Goal: Task Accomplishment & Management: Complete application form

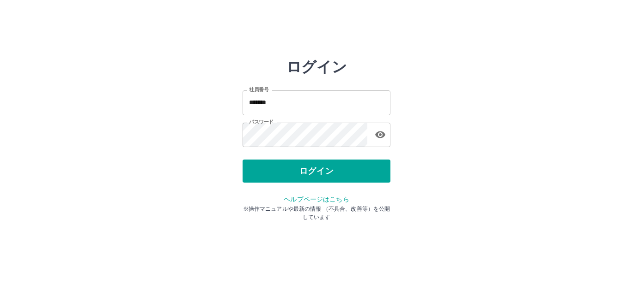
click at [305, 173] on button "ログイン" at bounding box center [316, 171] width 148 height 23
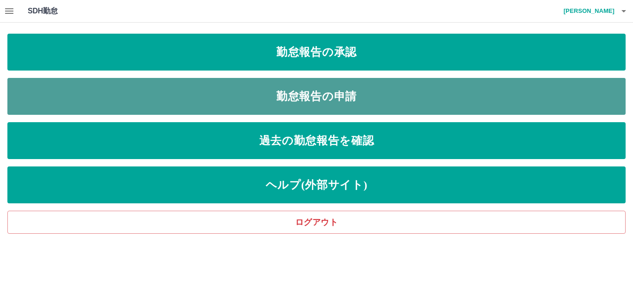
click at [335, 98] on link "勤怠報告の申請" at bounding box center [316, 96] width 618 height 37
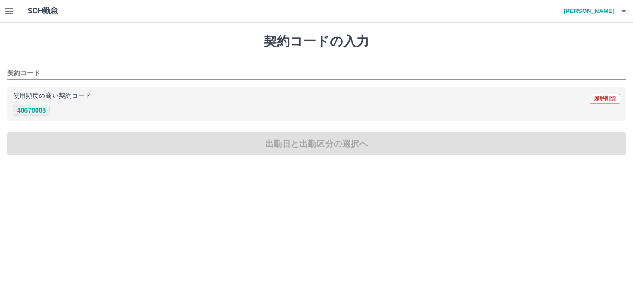
drag, startPoint x: 34, startPoint y: 110, endPoint x: 46, endPoint y: 109, distance: 11.6
click at [35, 110] on button "40670008" at bounding box center [31, 110] width 37 height 11
type input "********"
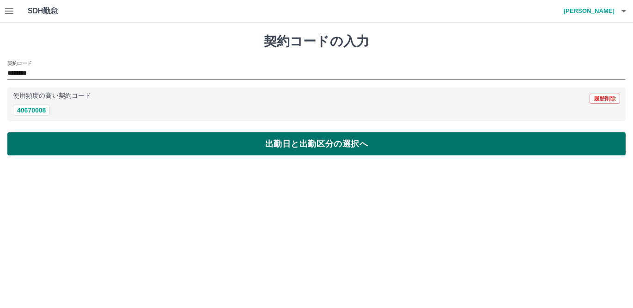
drag, startPoint x: 60, startPoint y: 141, endPoint x: 62, endPoint y: 134, distance: 7.9
click at [60, 141] on button "出勤日と出勤区分の選択へ" at bounding box center [316, 144] width 618 height 23
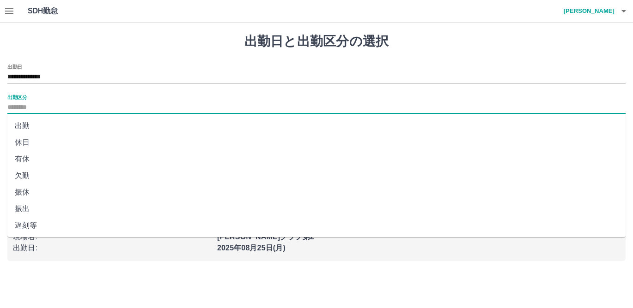
click at [34, 107] on input "出勤区分" at bounding box center [316, 108] width 618 height 12
drag, startPoint x: 20, startPoint y: 127, endPoint x: 41, endPoint y: 116, distance: 23.5
click at [20, 127] on li "出勤" at bounding box center [316, 126] width 618 height 17
type input "**"
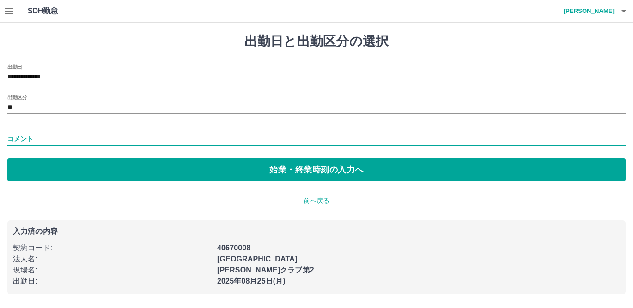
click at [42, 139] on input "コメント" at bounding box center [316, 139] width 618 height 13
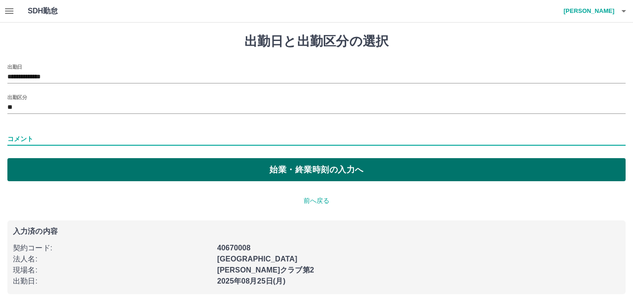
click at [182, 169] on button "始業・終業時刻の入力へ" at bounding box center [316, 169] width 618 height 23
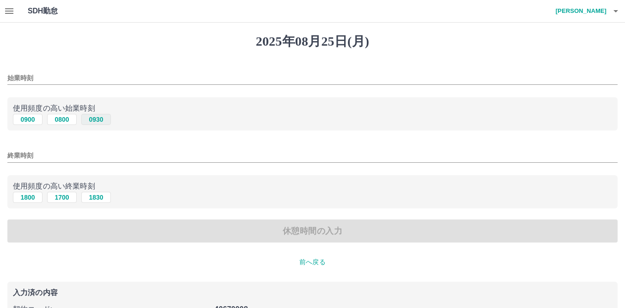
click at [97, 121] on button "0930" at bounding box center [96, 119] width 30 height 11
type input "****"
click at [91, 197] on button "1830" at bounding box center [96, 197] width 30 height 11
type input "****"
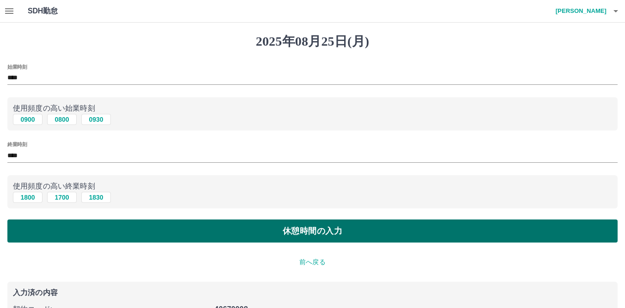
click at [65, 226] on button "休憩時間の入力" at bounding box center [312, 231] width 610 height 23
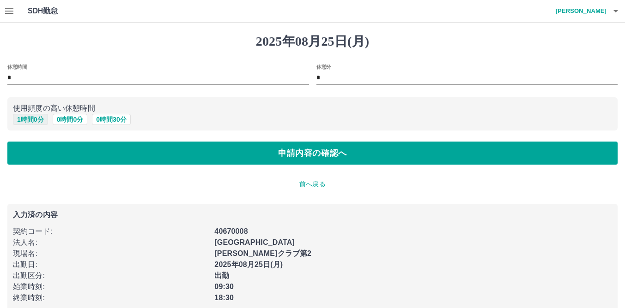
click at [23, 117] on button "1 時間 0 分" at bounding box center [30, 119] width 35 height 11
type input "*"
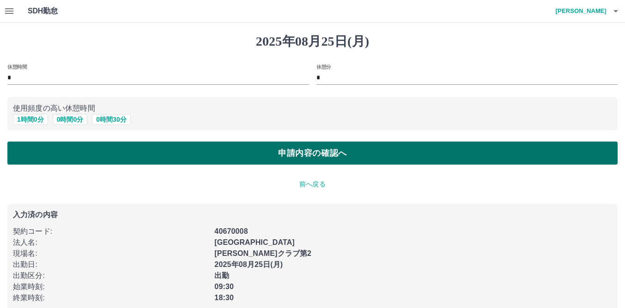
click at [43, 150] on button "申請内容の確認へ" at bounding box center [312, 153] width 610 height 23
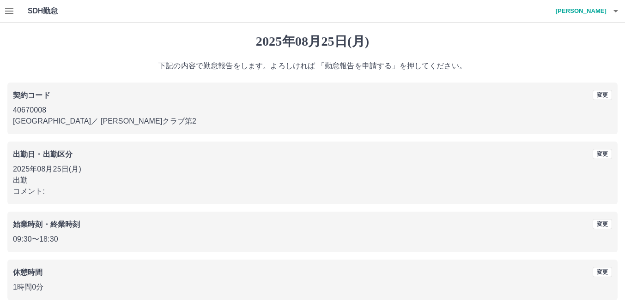
scroll to position [37, 0]
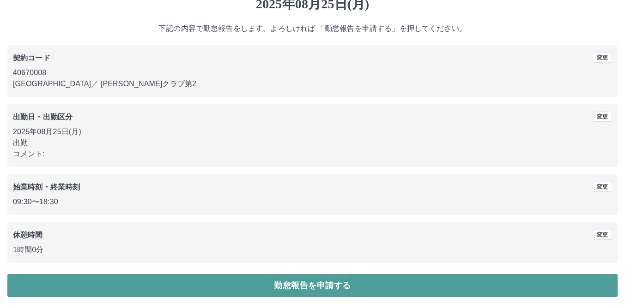
click at [261, 277] on button "勤怠報告を申請する" at bounding box center [312, 285] width 610 height 23
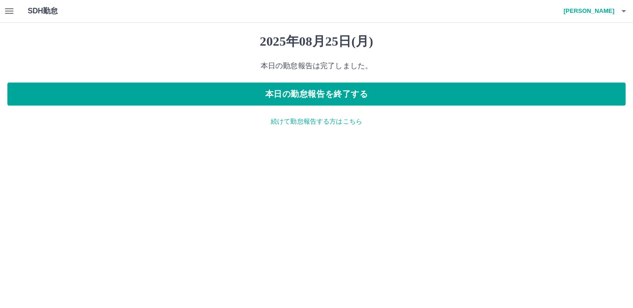
click at [314, 121] on p "続けて勤怠報告する方はこちら" at bounding box center [316, 122] width 618 height 10
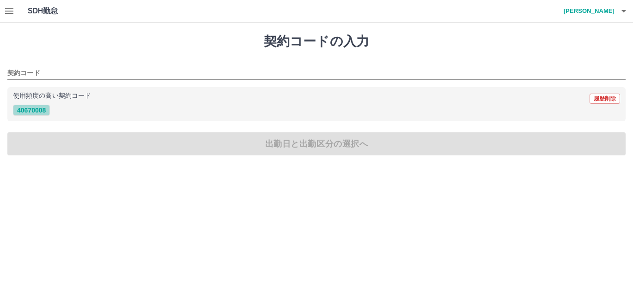
click at [36, 111] on button "40670008" at bounding box center [31, 110] width 37 height 11
type input "********"
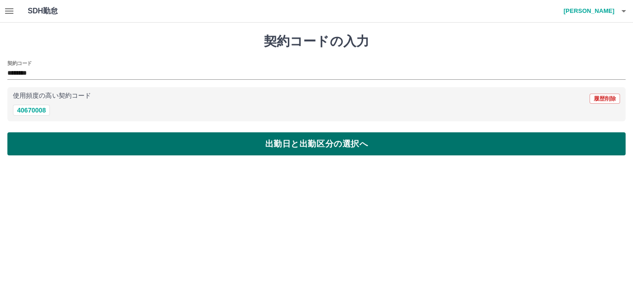
click at [76, 144] on button "出勤日と出勤区分の選択へ" at bounding box center [316, 144] width 618 height 23
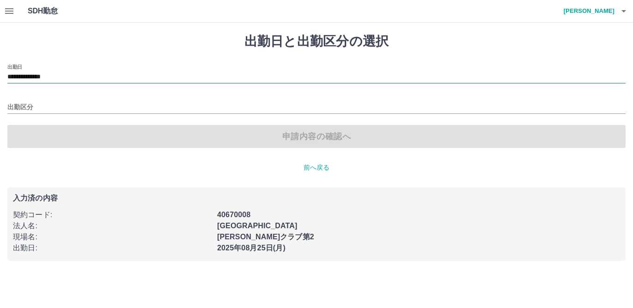
click at [74, 72] on input "**********" at bounding box center [316, 78] width 618 height 12
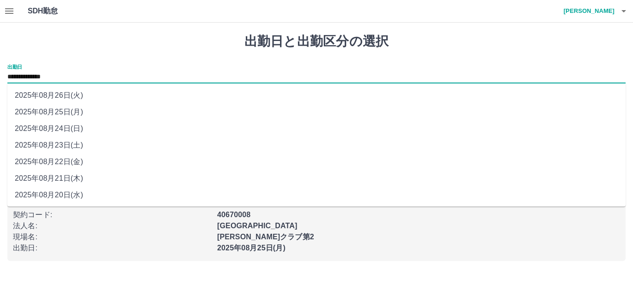
click at [66, 163] on li "2025年08月22日(金)" at bounding box center [316, 162] width 618 height 17
type input "**********"
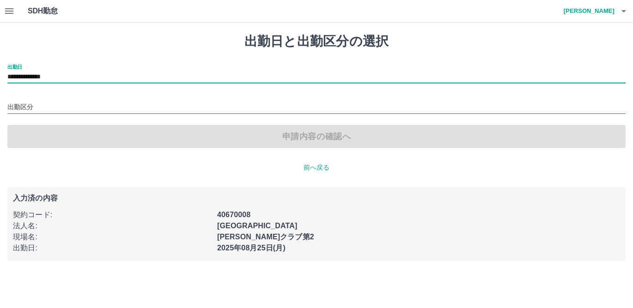
click at [19, 106] on input "出勤区分" at bounding box center [316, 108] width 618 height 12
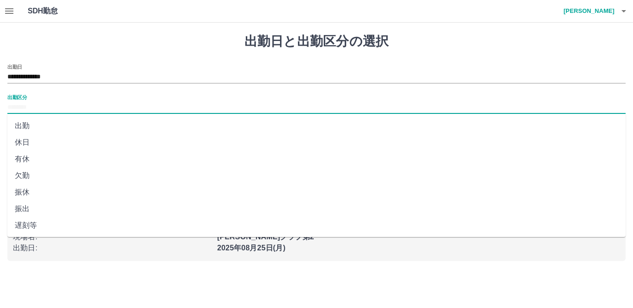
click at [24, 158] on li "有休" at bounding box center [316, 159] width 618 height 17
type input "**"
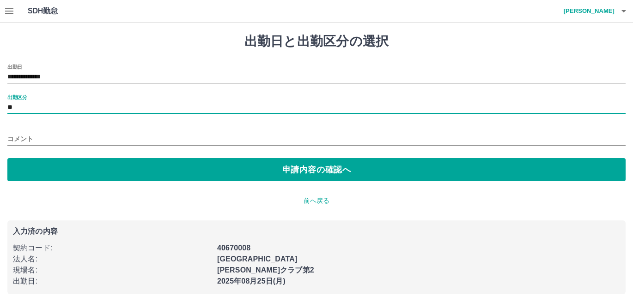
click at [45, 131] on div "コメント" at bounding box center [316, 136] width 618 height 22
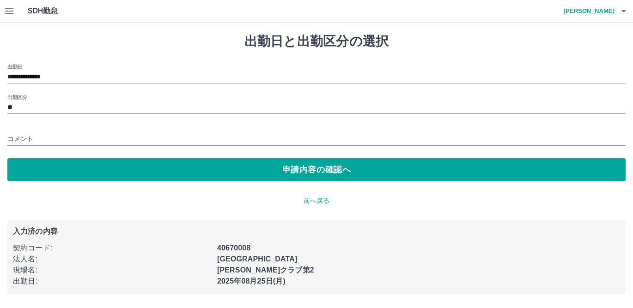
click at [22, 138] on input "コメント" at bounding box center [316, 139] width 618 height 13
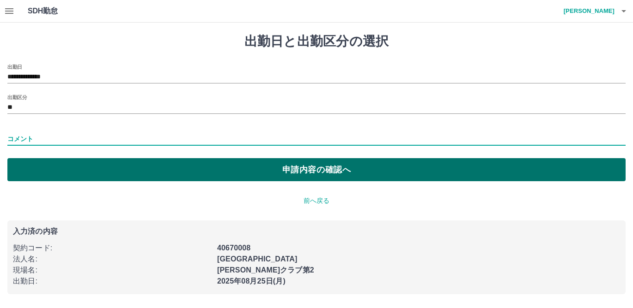
type input "**"
click at [60, 173] on button "申請内容の確認へ" at bounding box center [316, 169] width 618 height 23
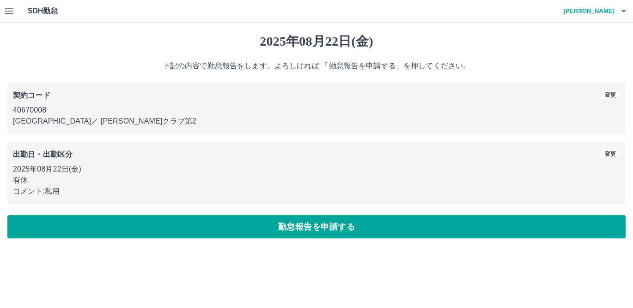
click at [318, 226] on button "勤怠報告を申請する" at bounding box center [316, 227] width 618 height 23
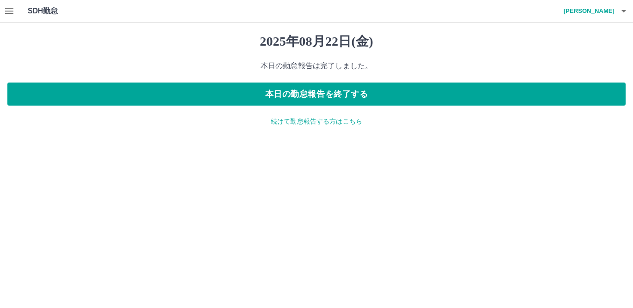
click at [314, 122] on p "続けて勤怠報告する方はこちら" at bounding box center [316, 122] width 618 height 10
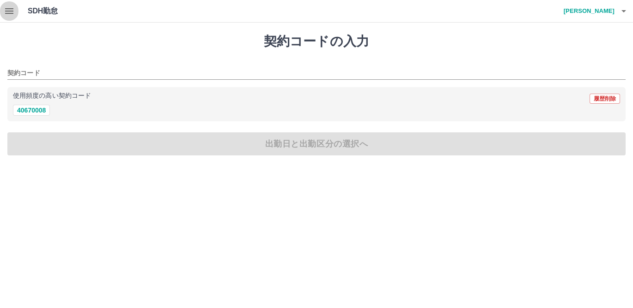
click at [9, 10] on icon "button" at bounding box center [9, 11] width 11 height 11
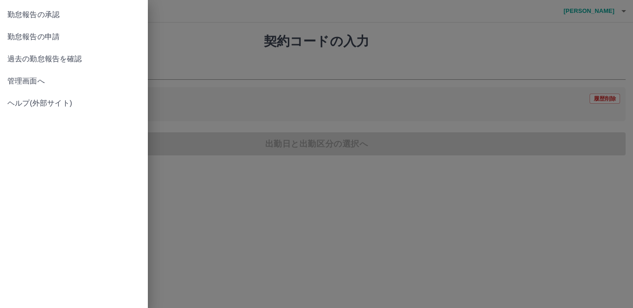
click at [48, 13] on span "勤怠報告の承認" at bounding box center [73, 14] width 133 height 11
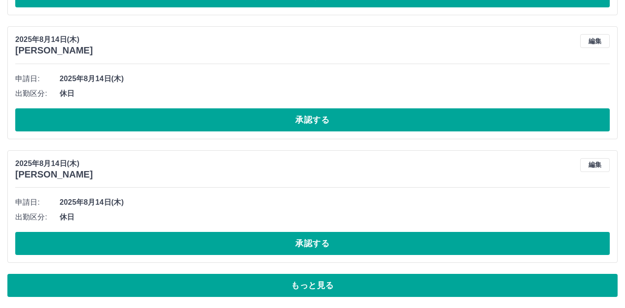
scroll to position [4200, 0]
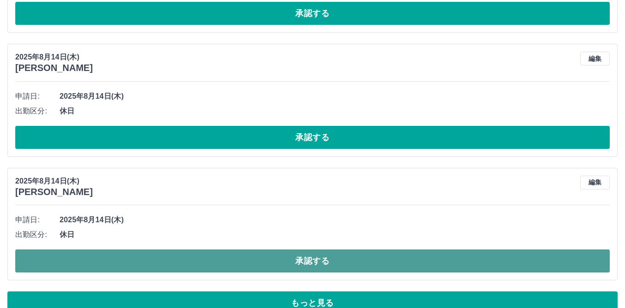
click at [319, 260] on button "承認する" at bounding box center [312, 261] width 594 height 23
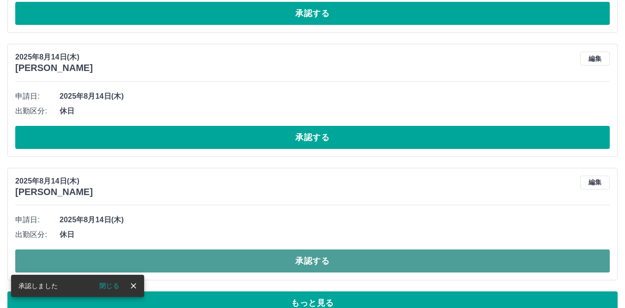
click at [312, 260] on button "承認する" at bounding box center [312, 261] width 594 height 23
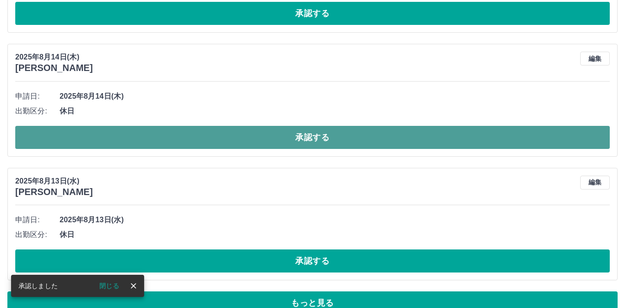
click at [313, 136] on button "承認する" at bounding box center [312, 137] width 594 height 23
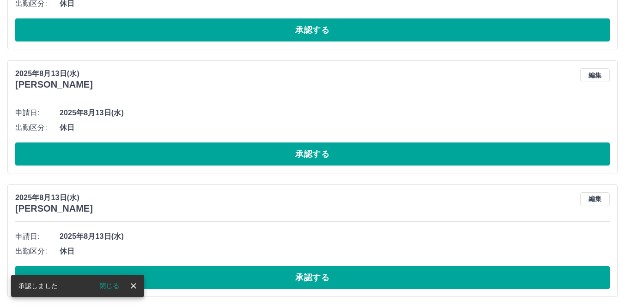
scroll to position [4184, 0]
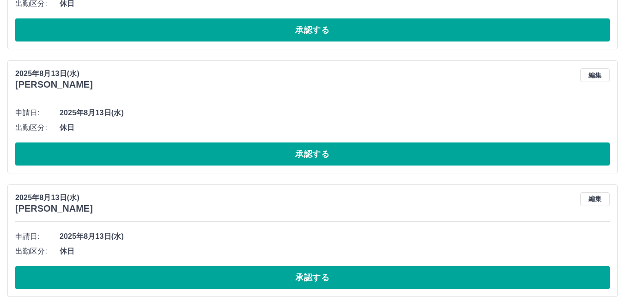
click at [169, 275] on button "承認する" at bounding box center [312, 277] width 594 height 23
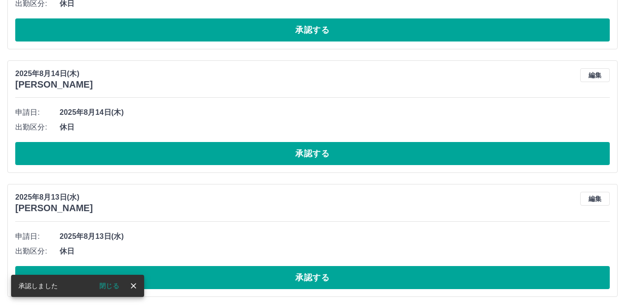
scroll to position [4060, 0]
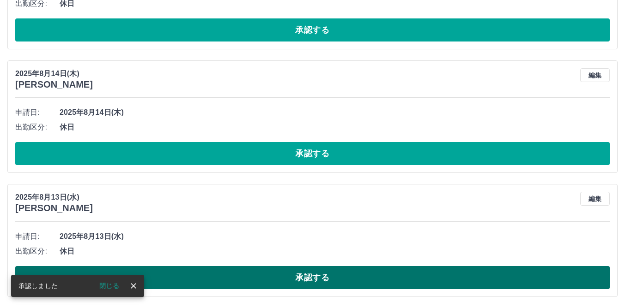
click at [233, 275] on button "承認する" at bounding box center [312, 277] width 594 height 23
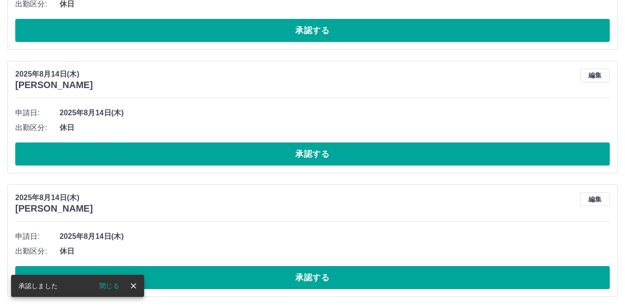
scroll to position [3936, 0]
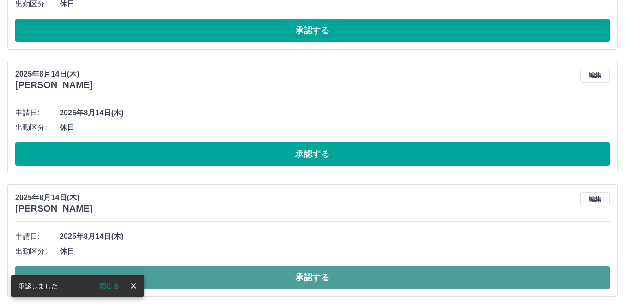
click at [255, 275] on button "承認する" at bounding box center [312, 277] width 594 height 23
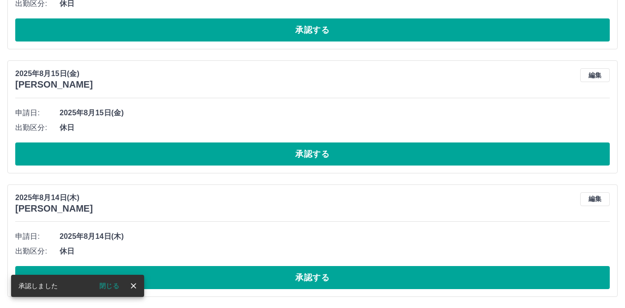
scroll to position [3812, 0]
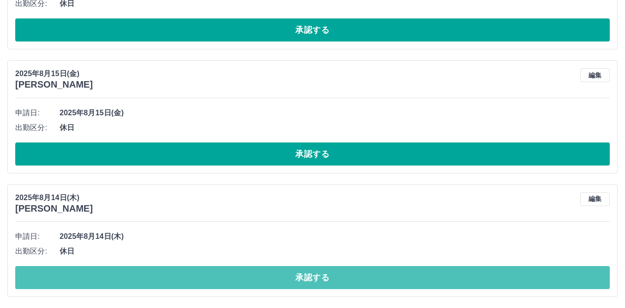
drag, startPoint x: 259, startPoint y: 273, endPoint x: 285, endPoint y: 232, distance: 48.6
click at [259, 272] on button "承認する" at bounding box center [312, 277] width 594 height 23
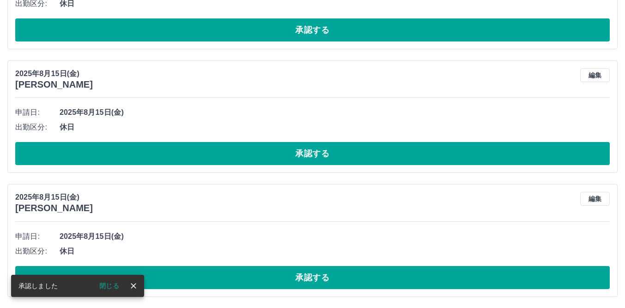
scroll to position [3689, 0]
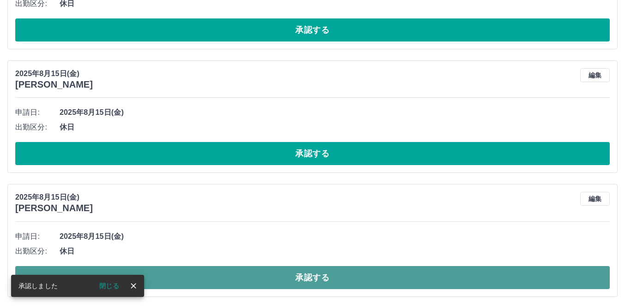
click at [236, 275] on button "承認する" at bounding box center [312, 277] width 594 height 23
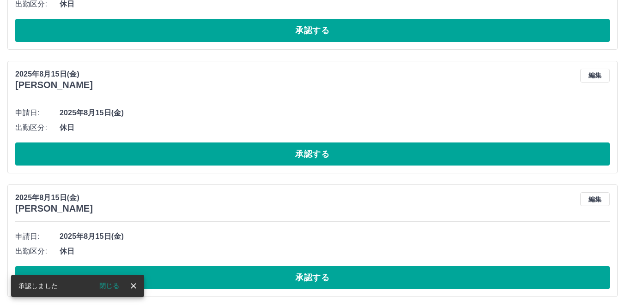
scroll to position [3565, 0]
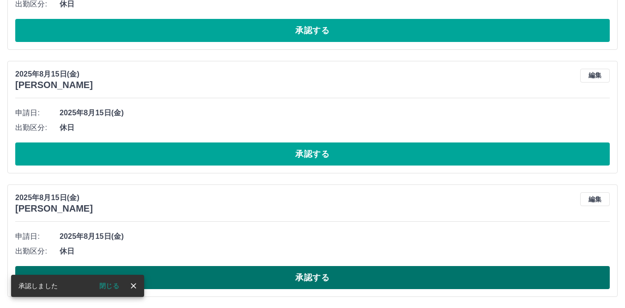
click at [206, 274] on button "承認する" at bounding box center [312, 277] width 594 height 23
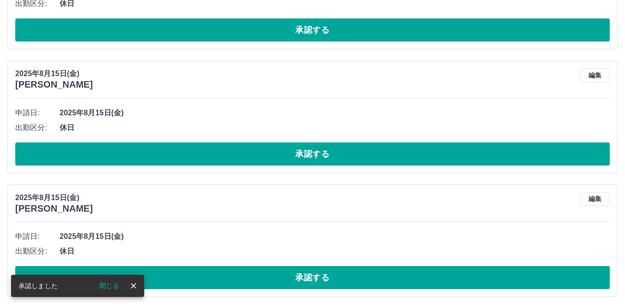
scroll to position [3441, 0]
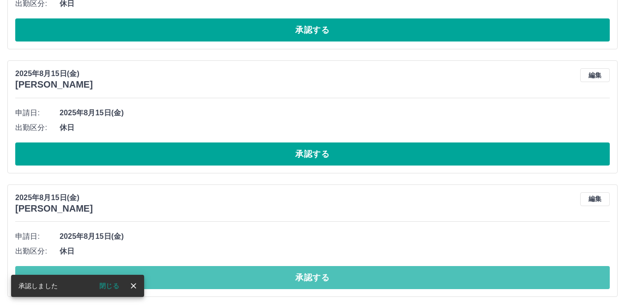
drag, startPoint x: 201, startPoint y: 272, endPoint x: 230, endPoint y: 210, distance: 69.0
click at [200, 272] on button "承認する" at bounding box center [312, 277] width 594 height 23
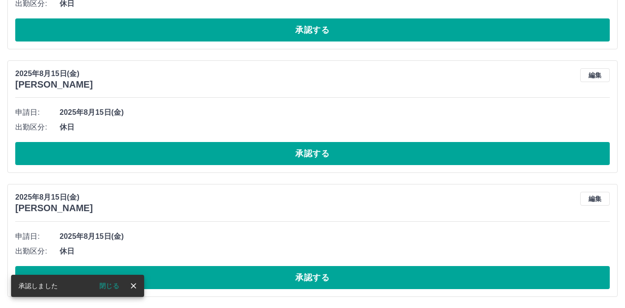
scroll to position [3317, 0]
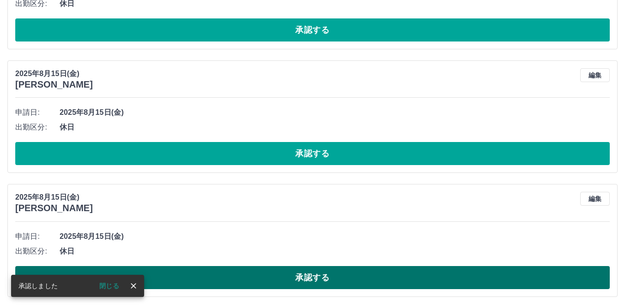
click at [207, 273] on button "承認する" at bounding box center [312, 277] width 594 height 23
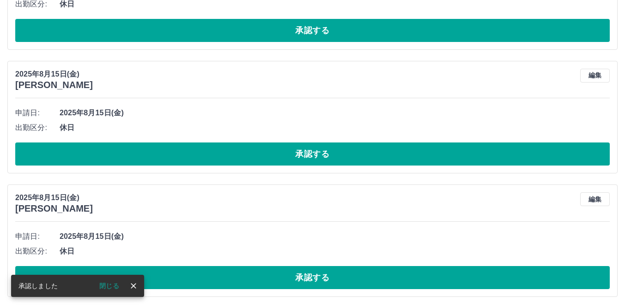
scroll to position [3193, 0]
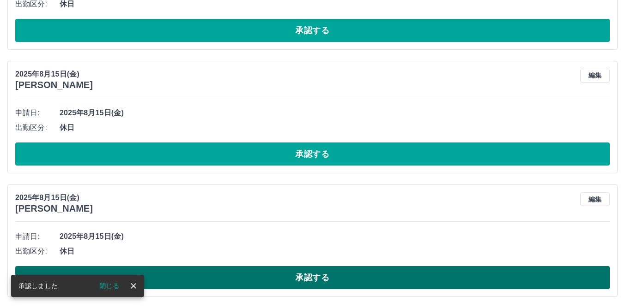
click at [192, 274] on button "承認する" at bounding box center [312, 277] width 594 height 23
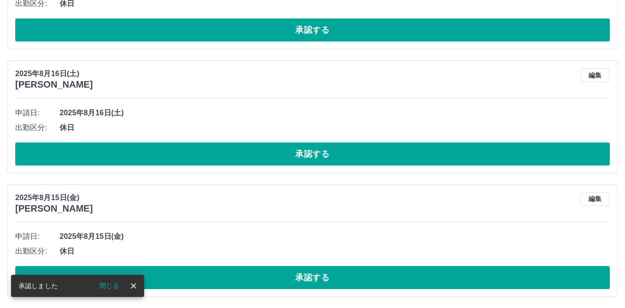
scroll to position [3069, 0]
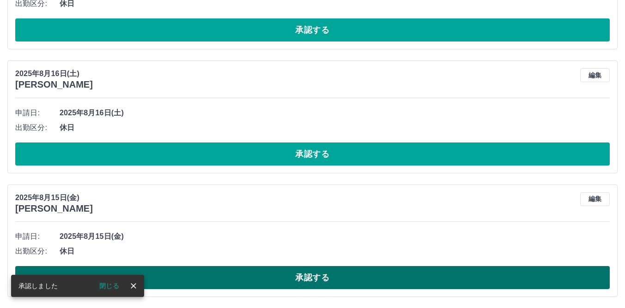
click at [207, 273] on button "承認する" at bounding box center [312, 277] width 594 height 23
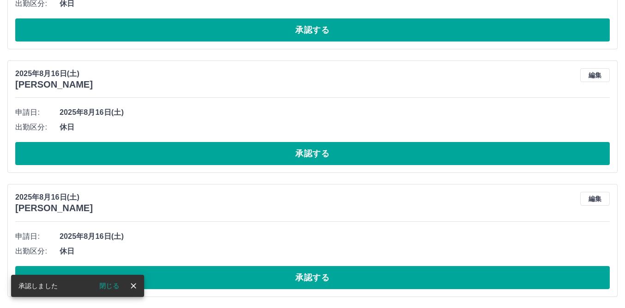
scroll to position [2945, 0]
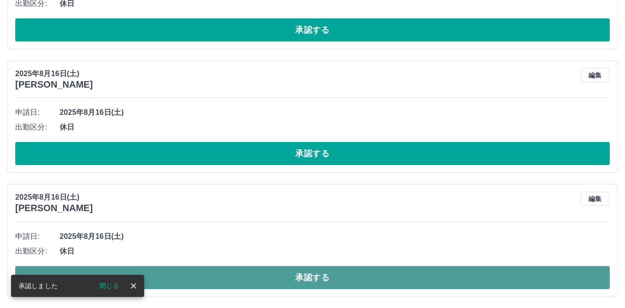
click at [217, 274] on button "承認する" at bounding box center [312, 277] width 594 height 23
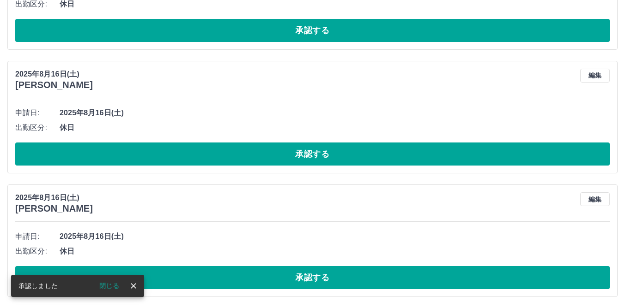
scroll to position [2821, 0]
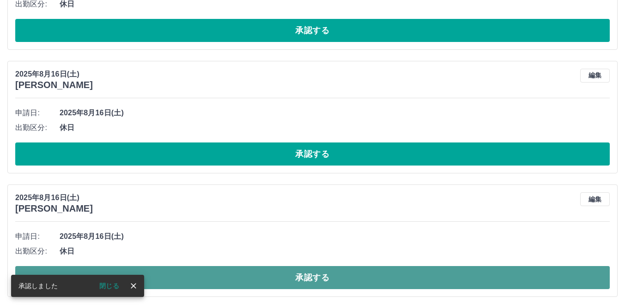
click at [194, 273] on button "承認する" at bounding box center [312, 277] width 594 height 23
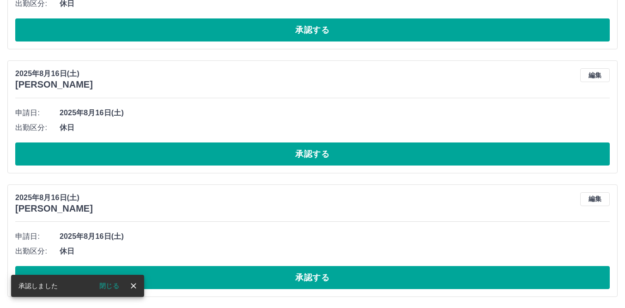
scroll to position [2697, 0]
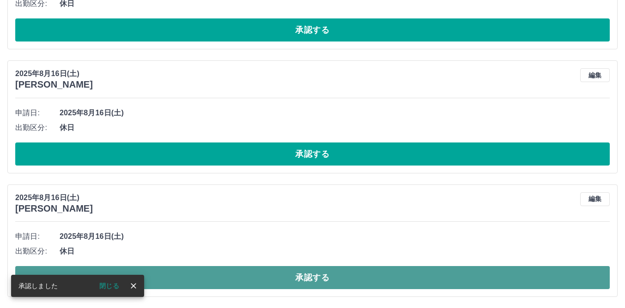
click at [241, 273] on button "承認する" at bounding box center [312, 277] width 594 height 23
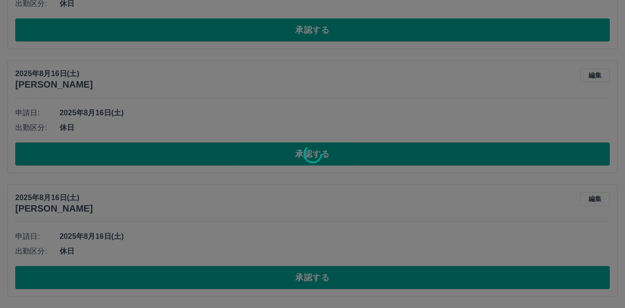
scroll to position [2574, 0]
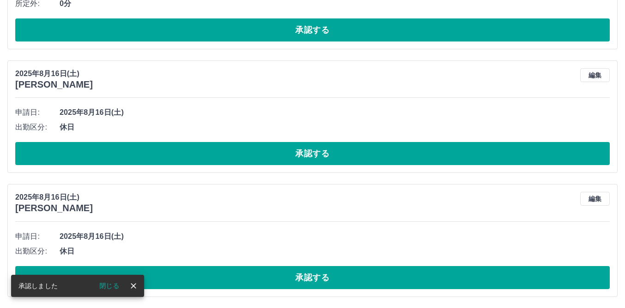
drag, startPoint x: 199, startPoint y: 273, endPoint x: 301, endPoint y: 206, distance: 122.2
click at [199, 272] on button "承認する" at bounding box center [312, 277] width 594 height 23
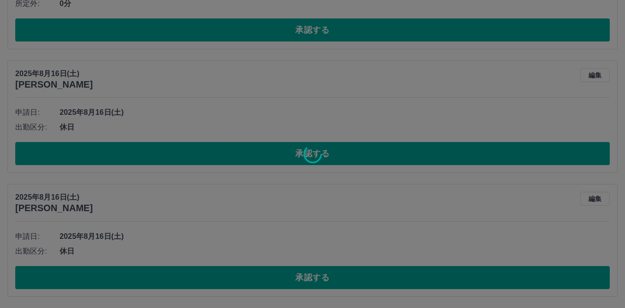
scroll to position [2449, 0]
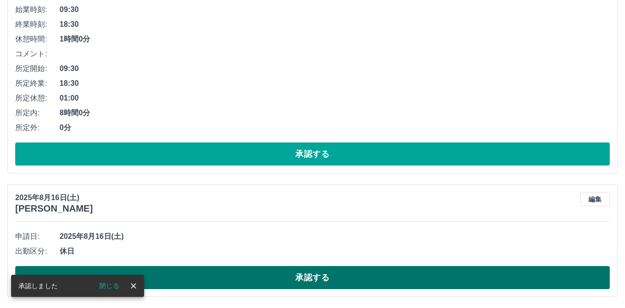
click at [231, 275] on button "承認する" at bounding box center [312, 277] width 594 height 23
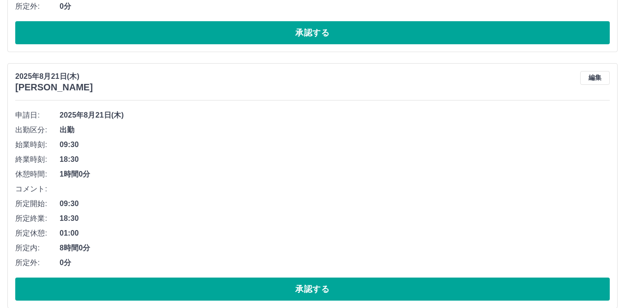
scroll to position [2326, 0]
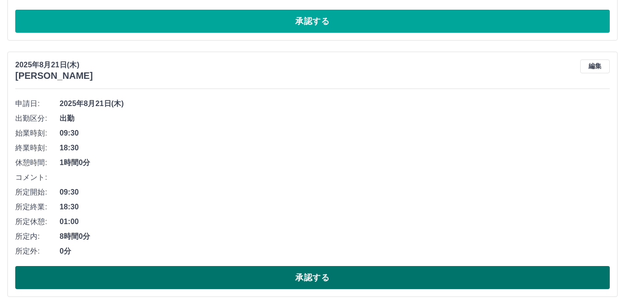
click at [236, 273] on button "承認する" at bounding box center [312, 277] width 594 height 23
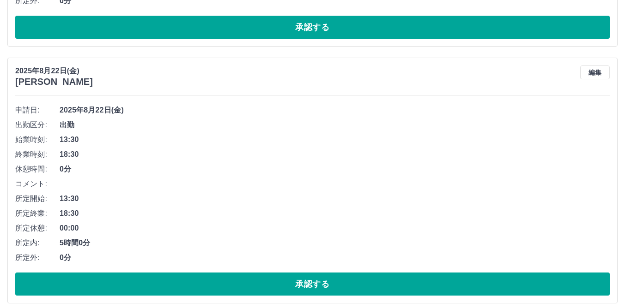
scroll to position [2069, 0]
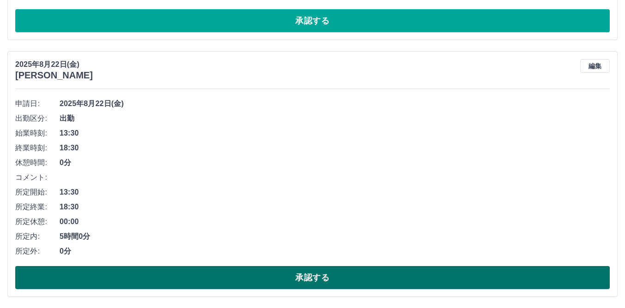
click at [206, 275] on button "承認する" at bounding box center [312, 277] width 594 height 23
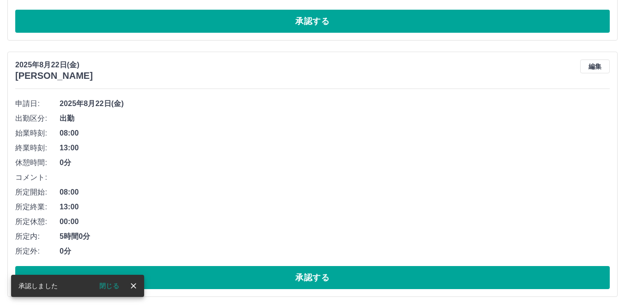
scroll to position [1812, 0]
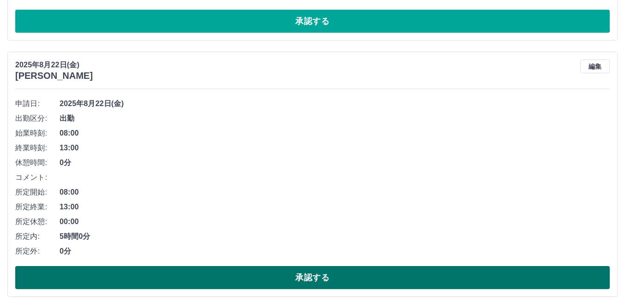
click at [281, 273] on button "承認する" at bounding box center [312, 277] width 594 height 23
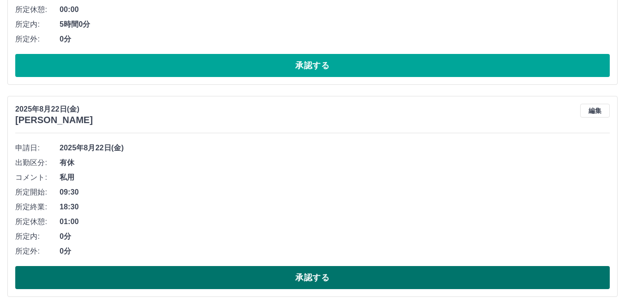
click at [309, 272] on button "承認する" at bounding box center [312, 277] width 594 height 23
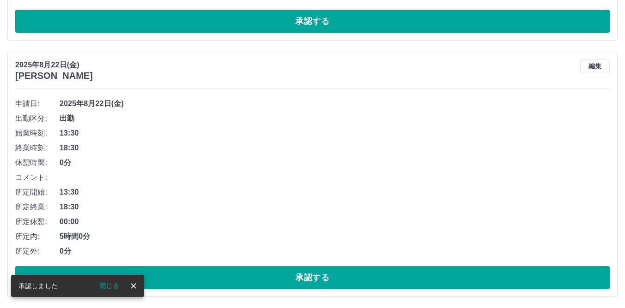
scroll to position [1599, 0]
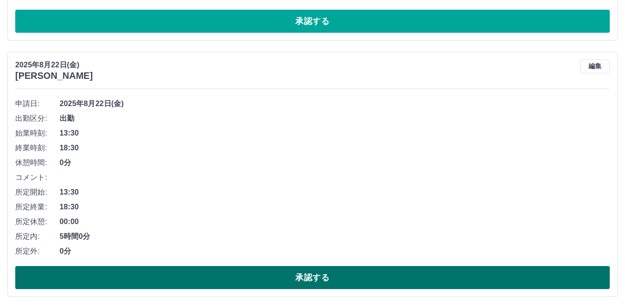
click at [292, 273] on button "承認する" at bounding box center [312, 277] width 594 height 23
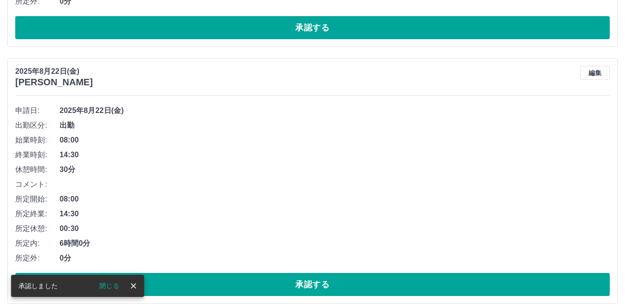
scroll to position [1343, 0]
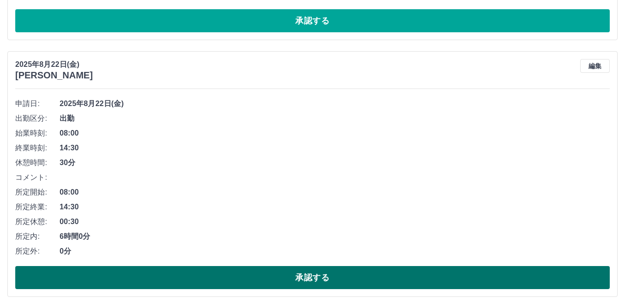
click at [306, 276] on button "承認する" at bounding box center [312, 277] width 594 height 23
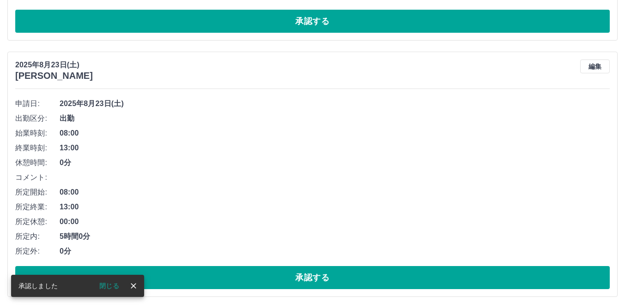
scroll to position [1086, 0]
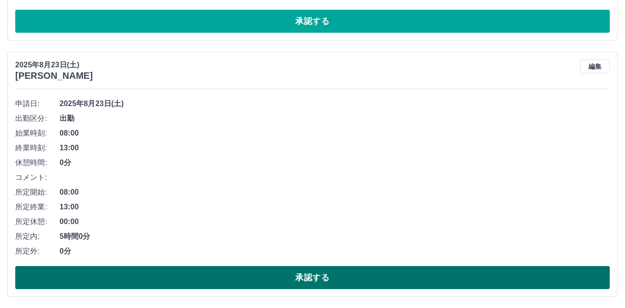
click at [290, 275] on button "承認する" at bounding box center [312, 277] width 594 height 23
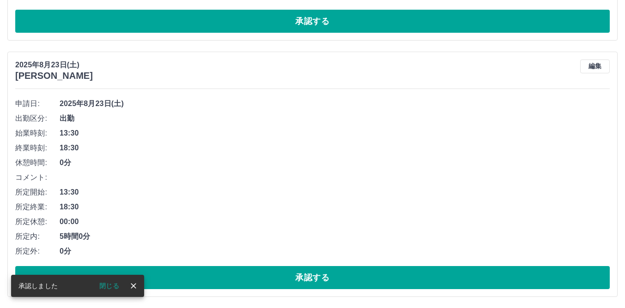
scroll to position [829, 0]
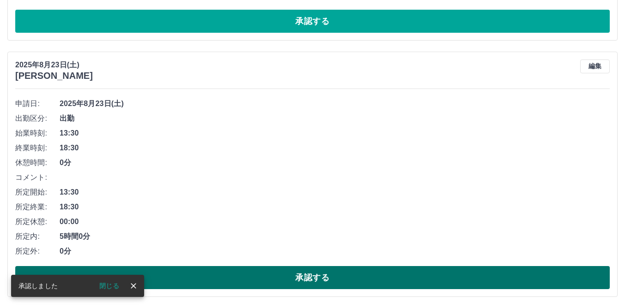
click at [293, 277] on button "承認する" at bounding box center [312, 277] width 594 height 23
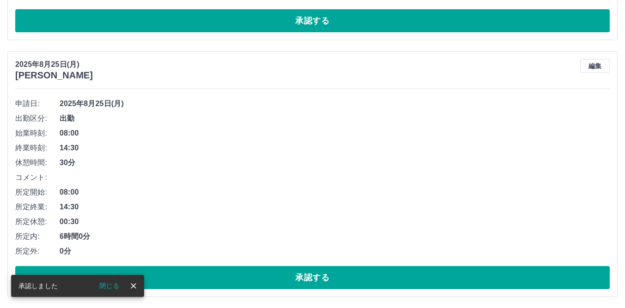
scroll to position [572, 0]
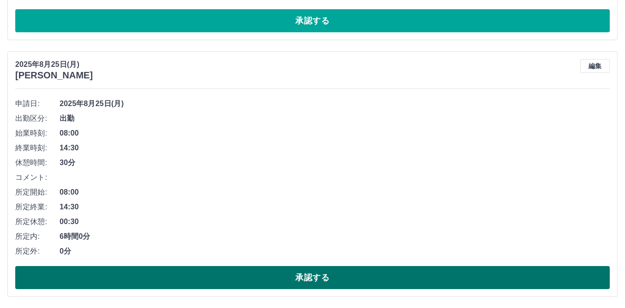
click at [304, 272] on button "承認する" at bounding box center [312, 277] width 594 height 23
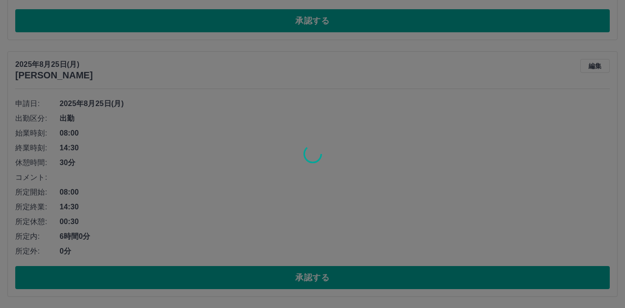
scroll to position [315, 0]
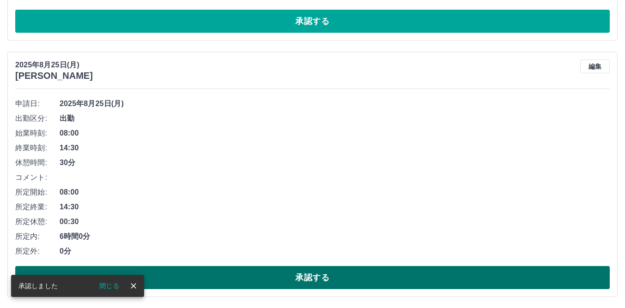
click at [302, 274] on button "承認する" at bounding box center [312, 277] width 594 height 23
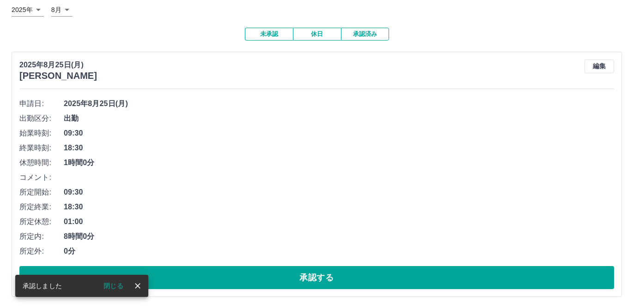
scroll to position [0, 0]
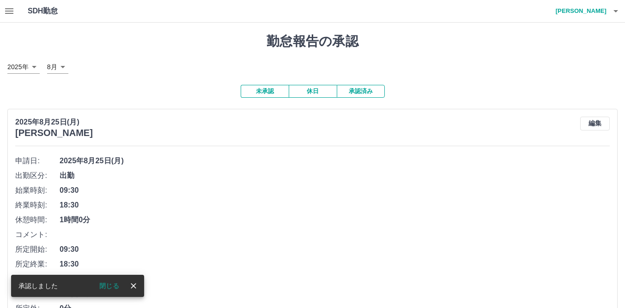
click at [615, 11] on icon "button" at bounding box center [615, 11] width 5 height 2
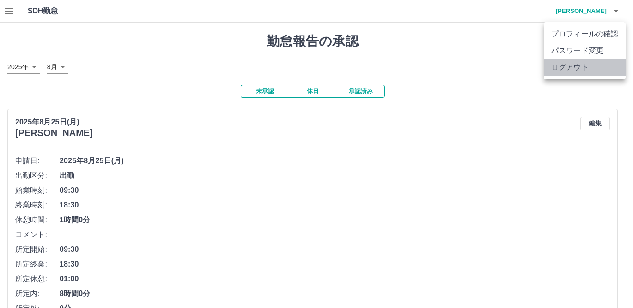
click at [559, 67] on li "ログアウト" at bounding box center [584, 67] width 82 height 17
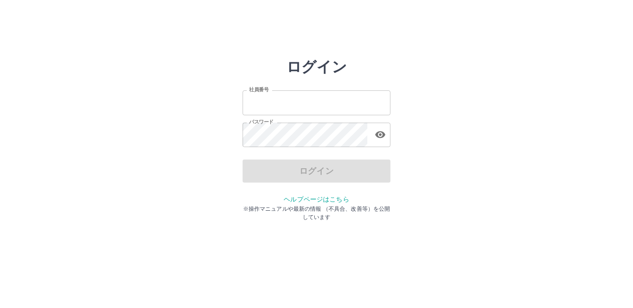
type input "*******"
click at [293, 104] on input "*******" at bounding box center [316, 102] width 148 height 24
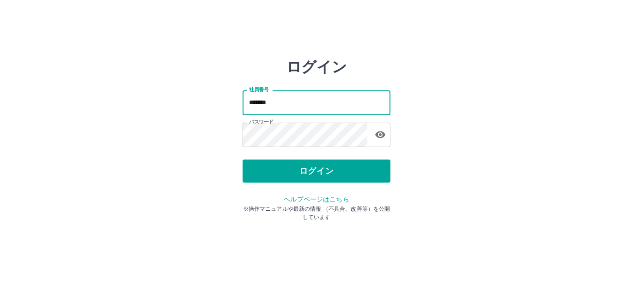
drag, startPoint x: 296, startPoint y: 102, endPoint x: 215, endPoint y: 98, distance: 81.4
click at [215, 98] on div "ログイン 社員番号 ******* 社員番号 パスワード パスワード ログイン ヘルプページはこちら ※操作マニュアルや最新の情報 （不具合、改善等）を公開し…" at bounding box center [316, 132] width 554 height 148
type input "*******"
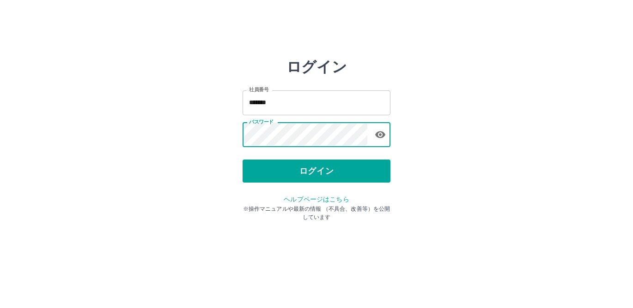
click at [198, 133] on div "ログイン 社員番号 ******* 社員番号 パスワード パスワード ログイン ヘルプページはこちら ※操作マニュアルや最新の情報 （不具合、改善等）を公開し…" at bounding box center [316, 132] width 554 height 148
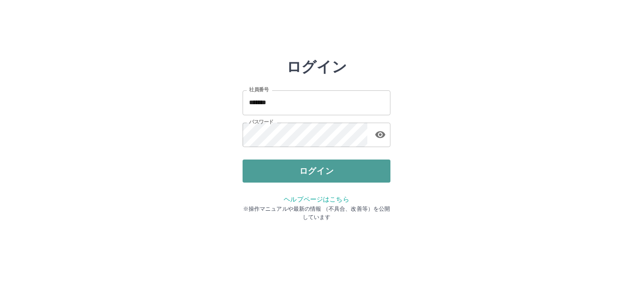
click at [277, 170] on button "ログイン" at bounding box center [316, 171] width 148 height 23
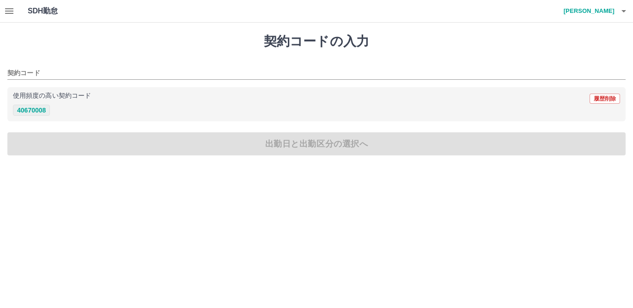
drag, startPoint x: 26, startPoint y: 109, endPoint x: 39, endPoint y: 107, distance: 13.1
click at [27, 109] on button "40670008" at bounding box center [31, 110] width 37 height 11
type input "********"
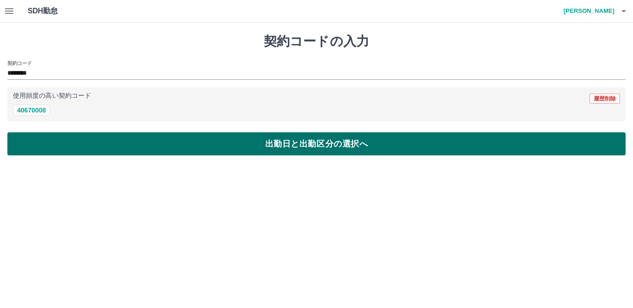
click at [65, 144] on button "出勤日と出勤区分の選択へ" at bounding box center [316, 144] width 618 height 23
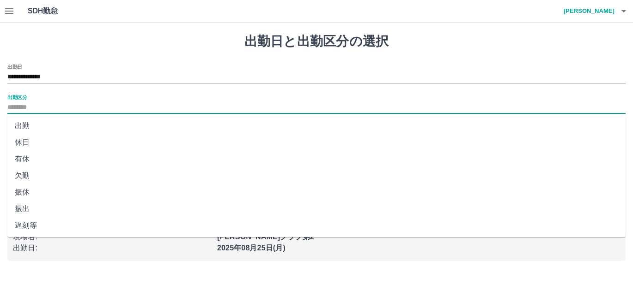
click at [22, 103] on input "出勤区分" at bounding box center [316, 108] width 618 height 12
drag, startPoint x: 24, startPoint y: 124, endPoint x: 90, endPoint y: 116, distance: 67.4
click at [24, 124] on li "出勤" at bounding box center [316, 126] width 618 height 17
type input "**"
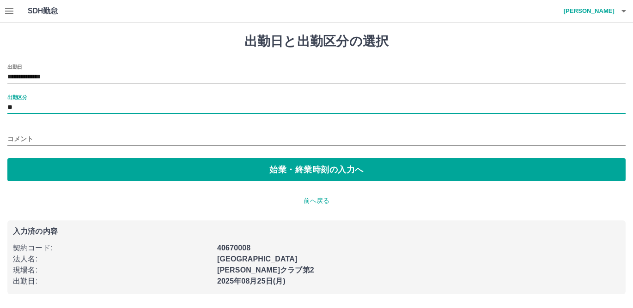
drag, startPoint x: 19, startPoint y: 135, endPoint x: 30, endPoint y: 136, distance: 10.6
click at [20, 135] on input "コメント" at bounding box center [316, 139] width 618 height 13
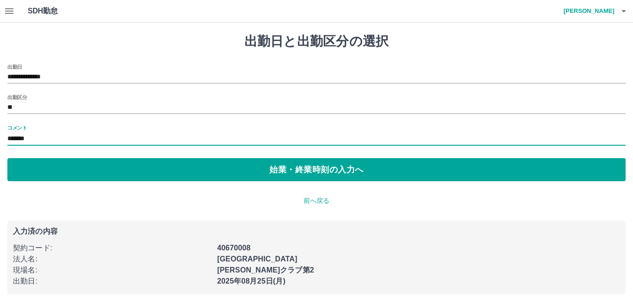
click at [65, 138] on input "*******" at bounding box center [316, 139] width 618 height 13
type input "**********"
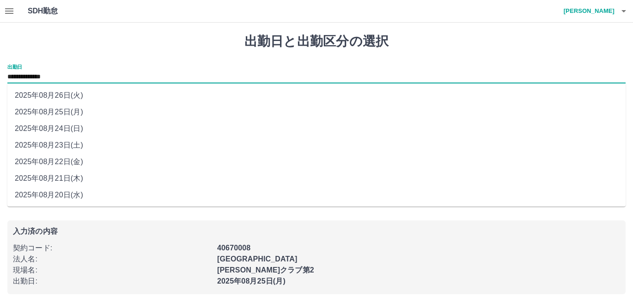
click at [76, 78] on input "**********" at bounding box center [316, 78] width 618 height 12
drag, startPoint x: 58, startPoint y: 161, endPoint x: 94, endPoint y: 142, distance: 40.9
click at [58, 160] on li "2025年08月22日(金)" at bounding box center [316, 162] width 618 height 17
type input "**********"
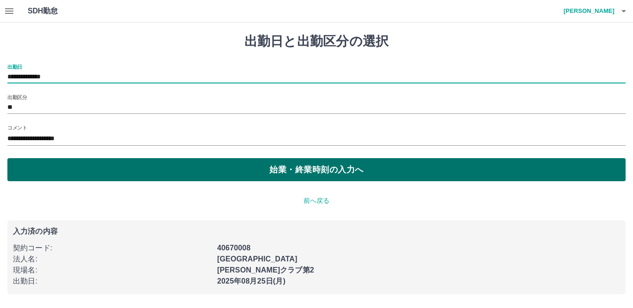
click at [219, 169] on button "始業・終業時刻の入力へ" at bounding box center [316, 169] width 618 height 23
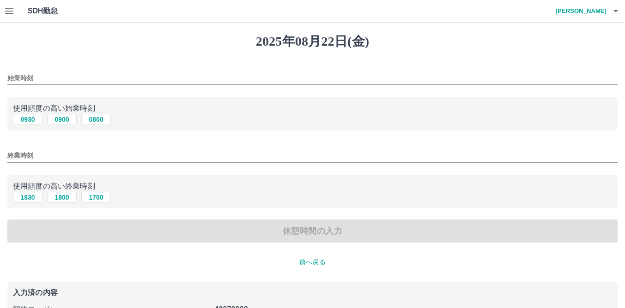
click at [13, 74] on input "始業時刻" at bounding box center [312, 78] width 610 height 13
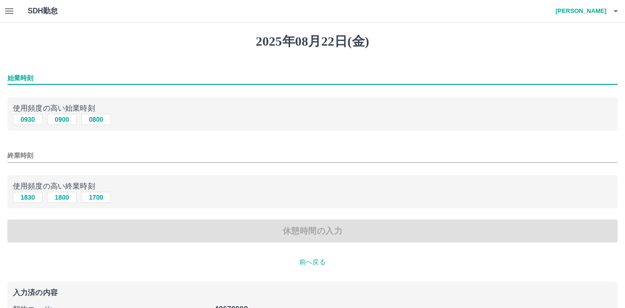
type input "****"
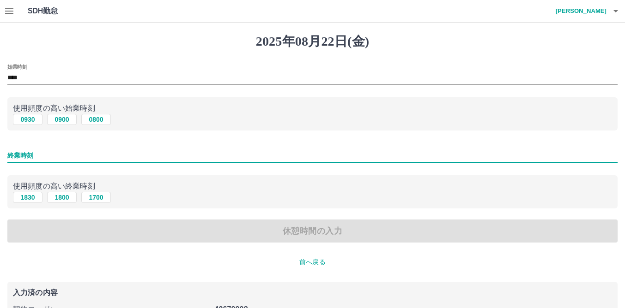
click at [13, 153] on input "終業時刻" at bounding box center [312, 155] width 610 height 13
type input "****"
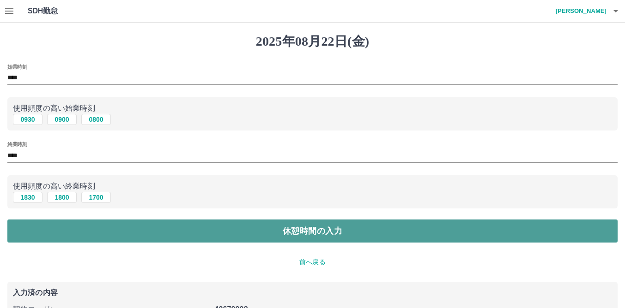
click at [303, 231] on button "休憩時間の入力" at bounding box center [312, 231] width 610 height 23
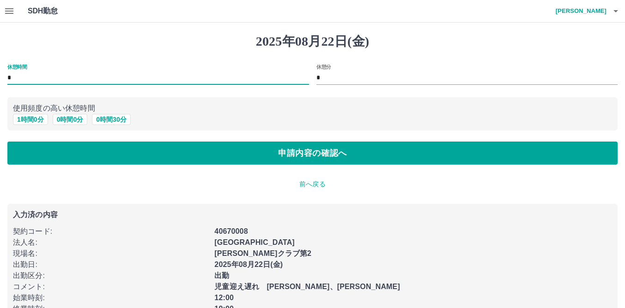
drag, startPoint x: 25, startPoint y: 78, endPoint x: 2, endPoint y: 75, distance: 23.3
click at [2, 75] on div "休憩時間 *" at bounding box center [154, 72] width 309 height 30
type input "**"
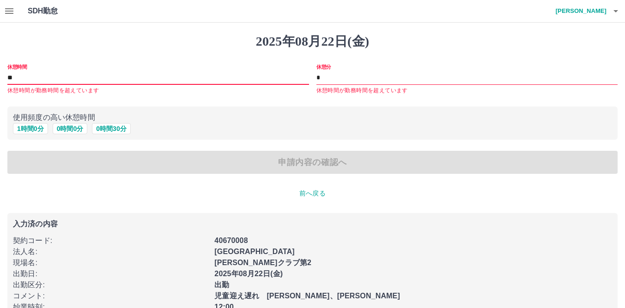
drag, startPoint x: 24, startPoint y: 77, endPoint x: 2, endPoint y: 73, distance: 22.9
click at [2, 73] on div "休憩時間 ** 休憩時間が勤務時間を超えています" at bounding box center [154, 76] width 309 height 39
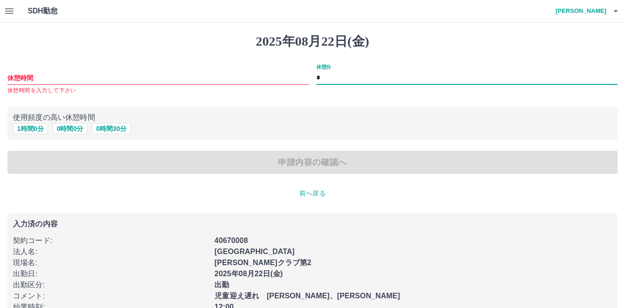
drag, startPoint x: 332, startPoint y: 76, endPoint x: 327, endPoint y: 80, distance: 6.6
click at [308, 77] on div "休憩時間 休憩時間を入力して下さい 休憩分 *" at bounding box center [308, 76] width 617 height 39
click at [11, 75] on input "休憩時間" at bounding box center [158, 78] width 302 height 13
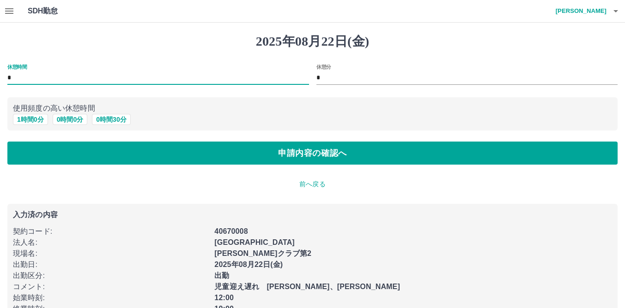
type input "*"
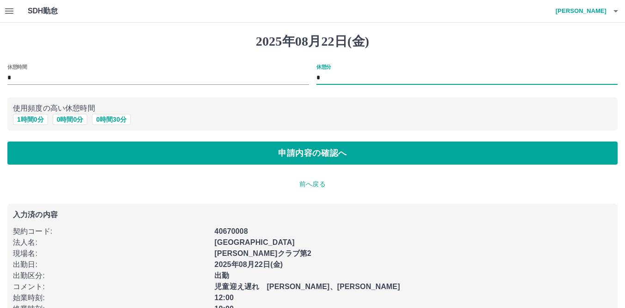
drag, startPoint x: 331, startPoint y: 79, endPoint x: 299, endPoint y: 78, distance: 32.3
click at [299, 78] on div "休憩時間 * 休憩分 *" at bounding box center [308, 72] width 617 height 30
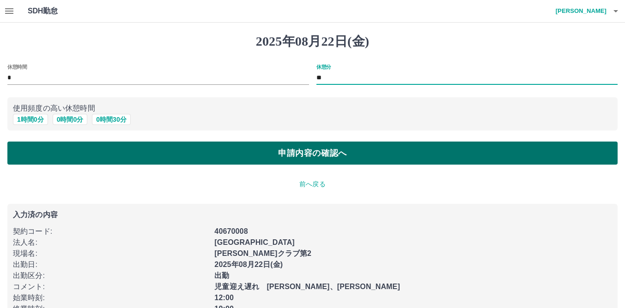
type input "**"
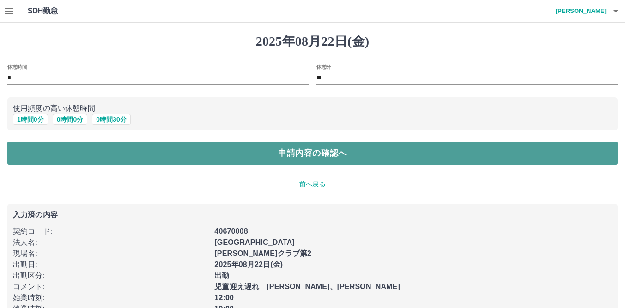
click at [303, 156] on button "申請内容の確認へ" at bounding box center [312, 153] width 610 height 23
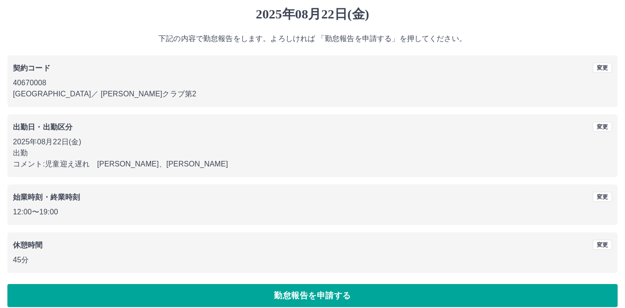
scroll to position [37, 0]
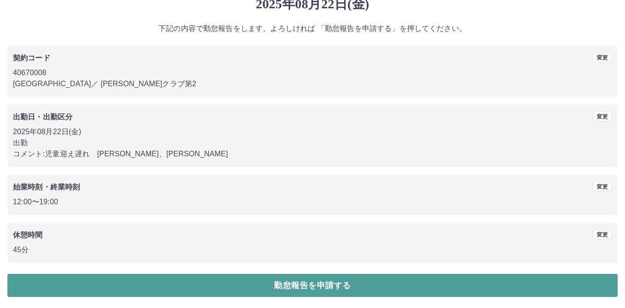
click at [298, 279] on button "勤怠報告を申請する" at bounding box center [312, 285] width 610 height 23
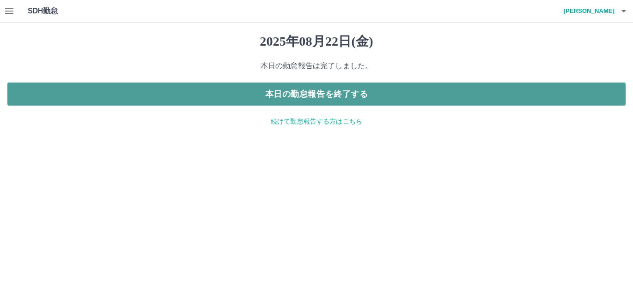
click at [315, 94] on button "本日の勤怠報告を終了する" at bounding box center [316, 94] width 618 height 23
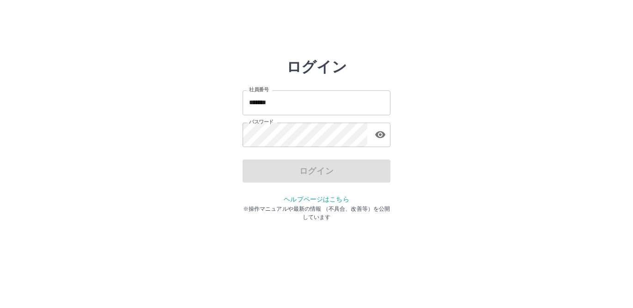
drag, startPoint x: 278, startPoint y: 103, endPoint x: 287, endPoint y: 102, distance: 8.4
click at [280, 103] on input "*******" at bounding box center [316, 102] width 148 height 24
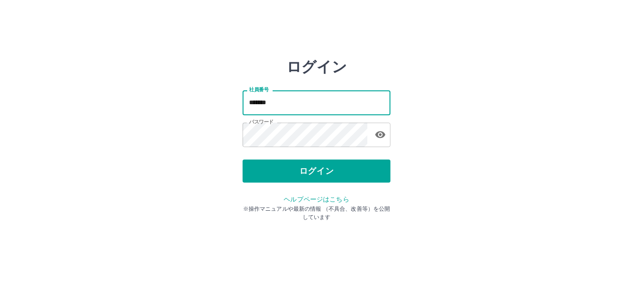
type input "*******"
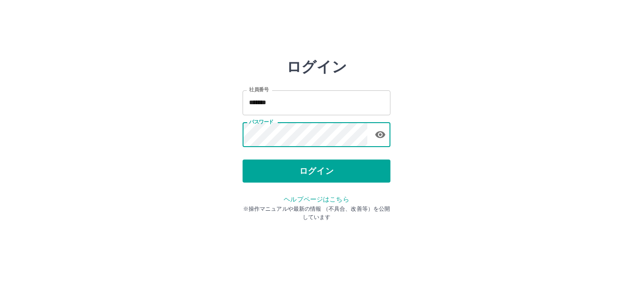
click at [203, 127] on div "ログイン 社員番号 ******* 社員番号 パスワード パスワード ログイン ヘルプページはこちら ※操作マニュアルや最新の情報 （不具合、改善等）を公開し…" at bounding box center [316, 132] width 554 height 148
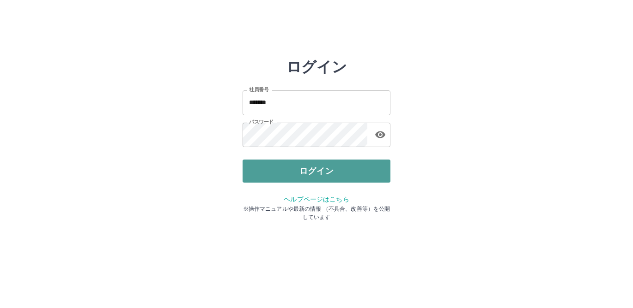
click at [308, 168] on button "ログイン" at bounding box center [316, 171] width 148 height 23
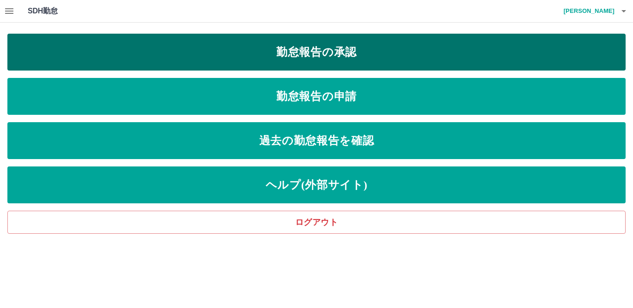
click at [331, 59] on link "勤怠報告の承認" at bounding box center [316, 52] width 618 height 37
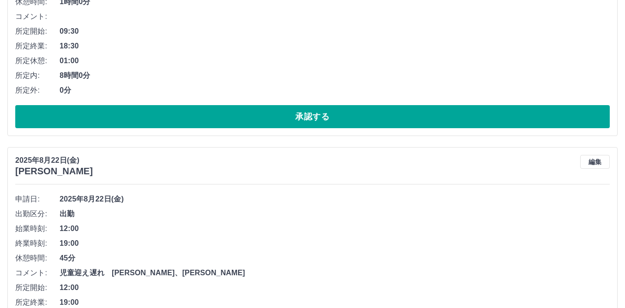
scroll to position [315, 0]
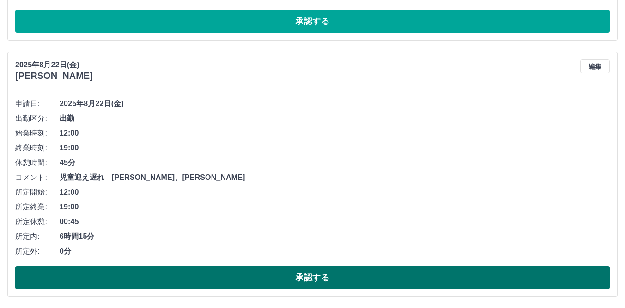
click at [305, 275] on button "承認する" at bounding box center [312, 277] width 594 height 23
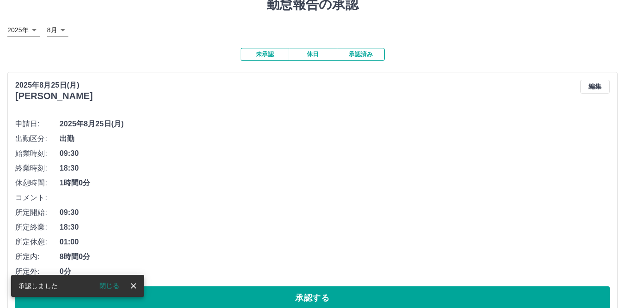
scroll to position [0, 0]
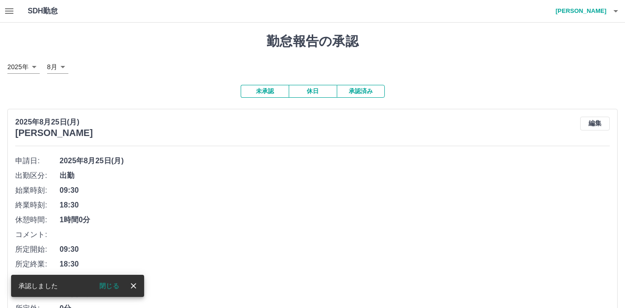
click at [12, 14] on icon "button" at bounding box center [9, 11] width 8 height 6
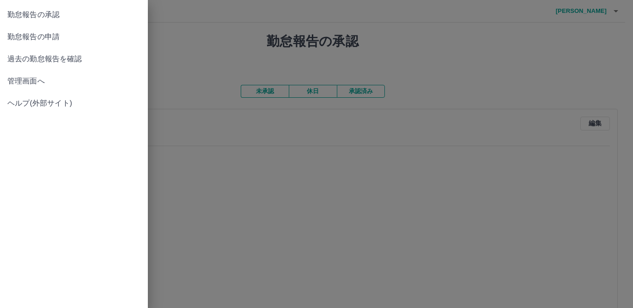
click at [23, 80] on span "管理画面へ" at bounding box center [73, 81] width 133 height 11
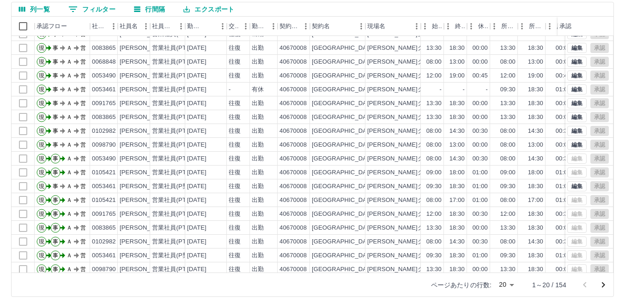
scroll to position [48, 0]
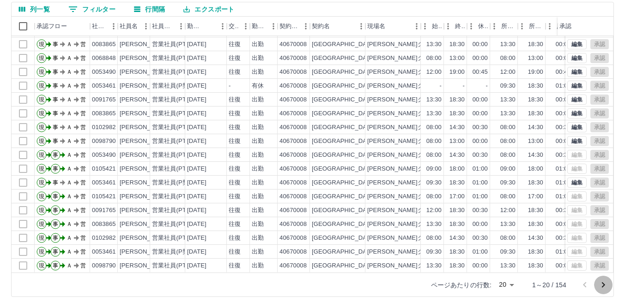
click at [602, 282] on icon "次のページへ" at bounding box center [602, 285] width 11 height 11
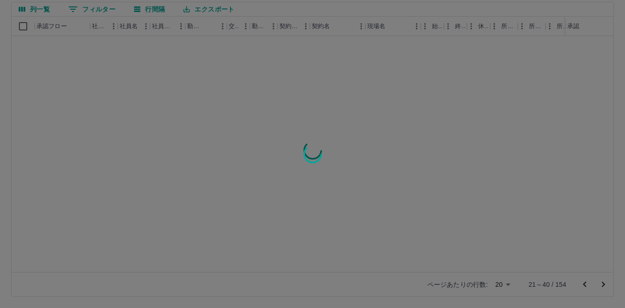
scroll to position [0, 0]
